Goal: Find specific page/section

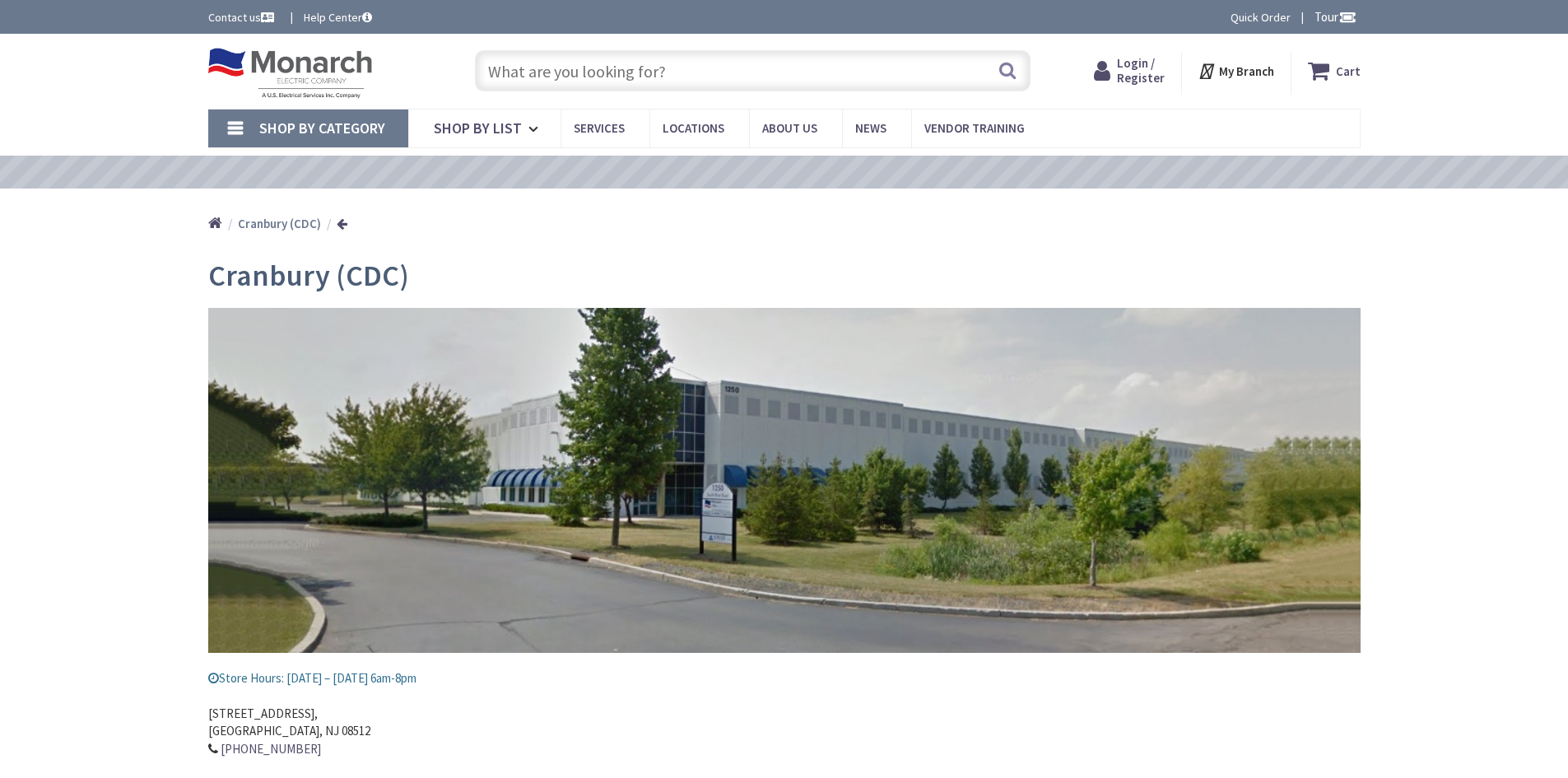
type input "[PERSON_NAME][GEOGRAPHIC_DATA], [GEOGRAPHIC_DATA]"
click at [525, 82] on input "text" at bounding box center [753, 70] width 556 height 41
click at [695, 132] on span "Locations" at bounding box center [693, 128] width 62 height 16
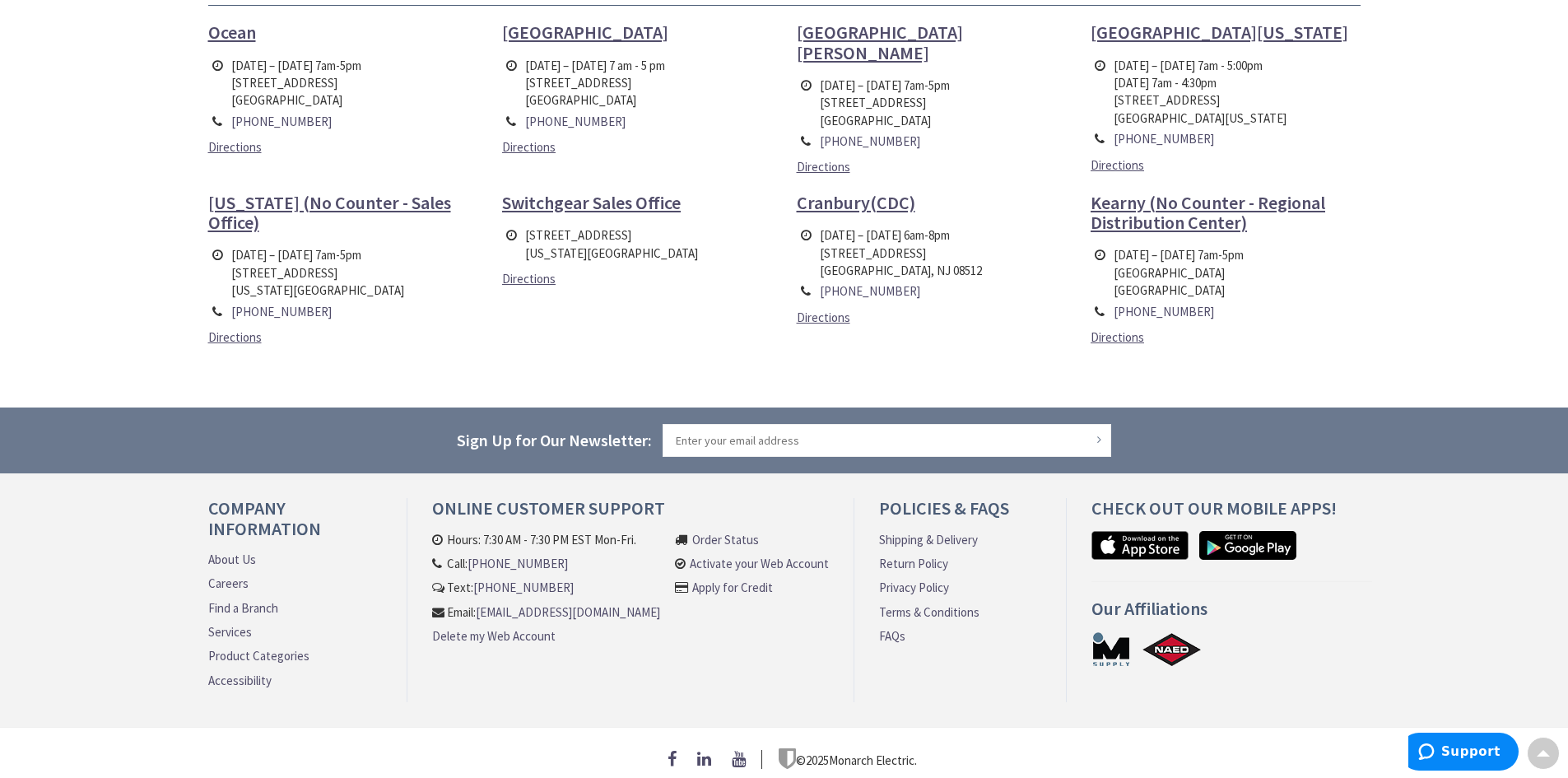
scroll to position [643, 0]
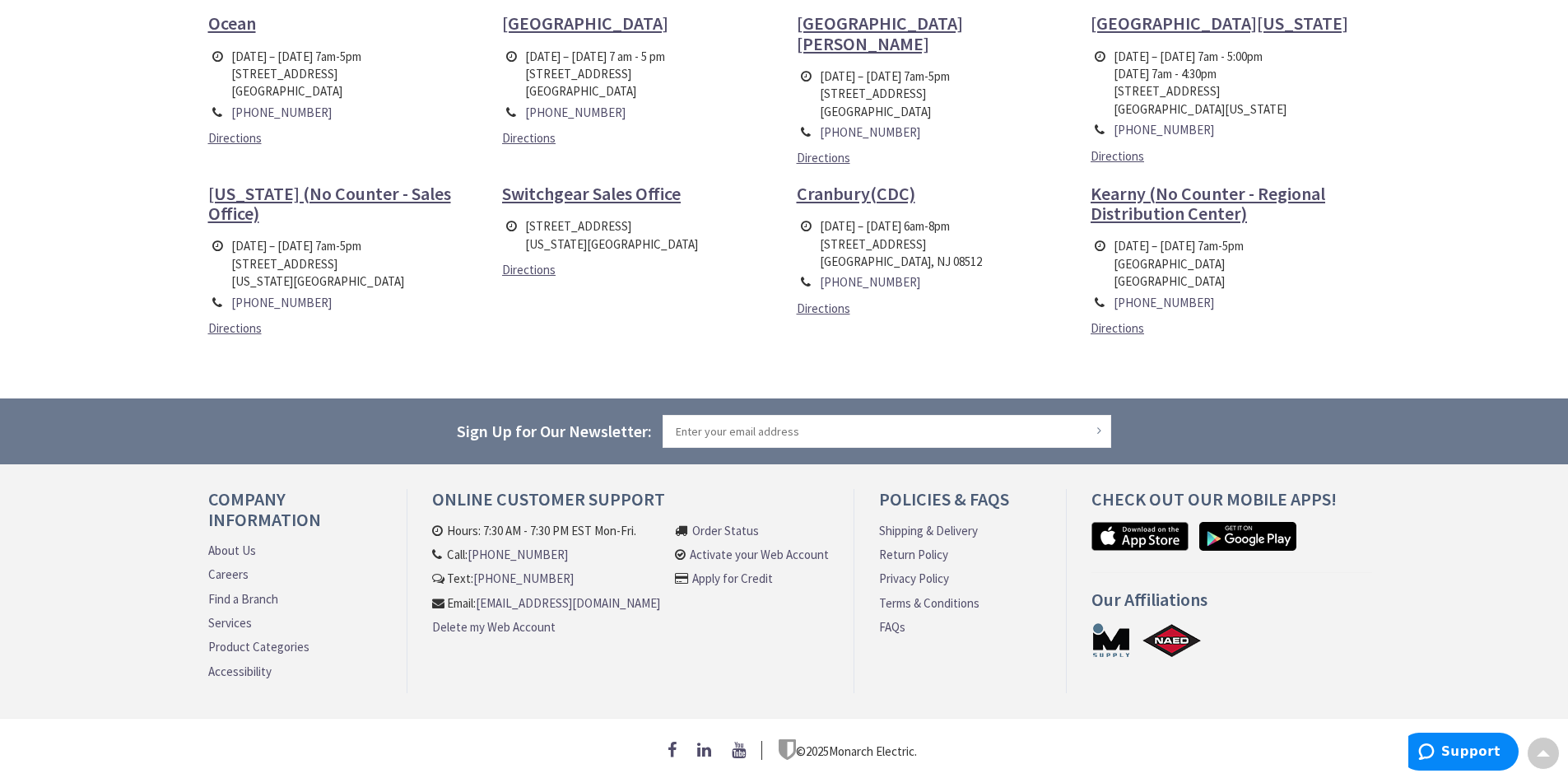
click at [254, 591] on link "Find a Branch" at bounding box center [243, 599] width 70 height 18
